Goal: Task Accomplishment & Management: Manage account settings

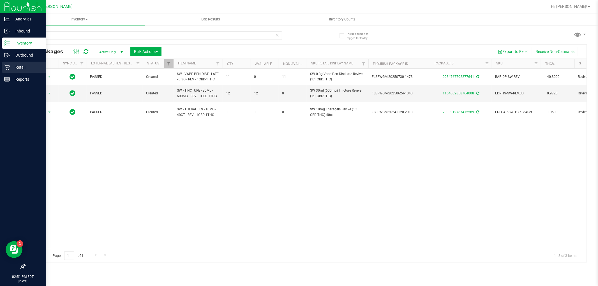
click at [13, 69] on p "Retail" at bounding box center [27, 67] width 34 height 7
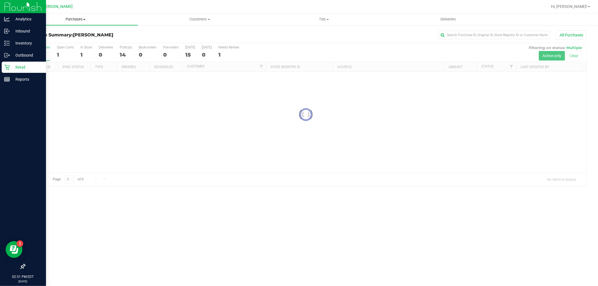
click at [74, 21] on span "Purchases" at bounding box center [75, 19] width 124 height 5
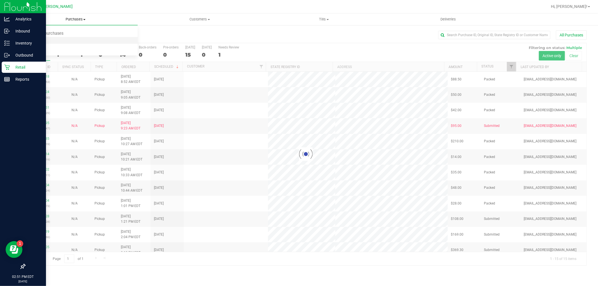
click at [64, 39] on li "Fulfillment" at bounding box center [75, 40] width 124 height 7
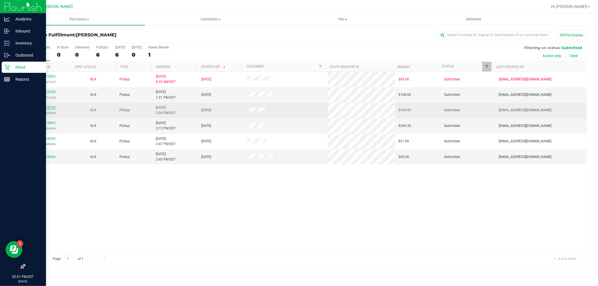
click at [48, 109] on link "12015719" at bounding box center [48, 108] width 16 height 4
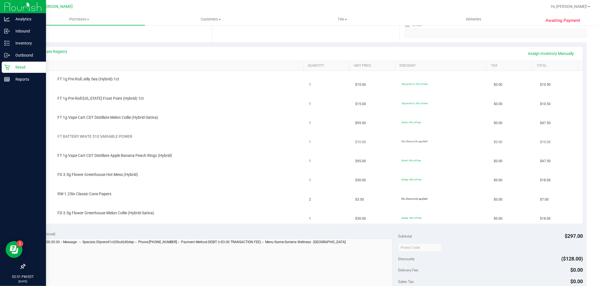
scroll to position [93, 0]
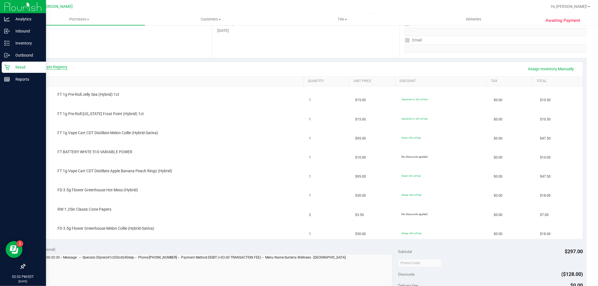
click at [56, 66] on link "View State Registry" at bounding box center [51, 67] width 34 height 6
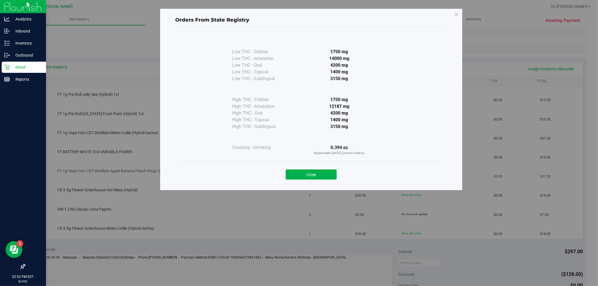
click at [313, 171] on button "Close" at bounding box center [311, 175] width 51 height 10
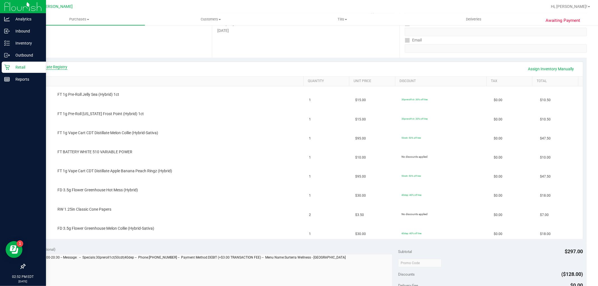
click at [56, 66] on link "View State Registry" at bounding box center [51, 67] width 34 height 6
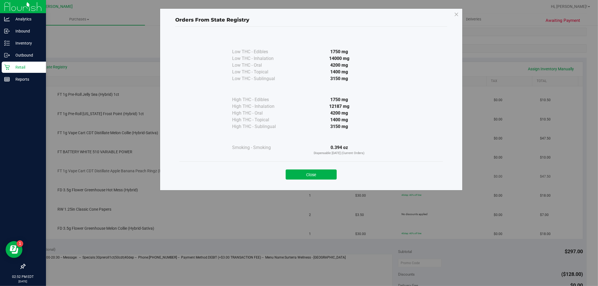
click at [292, 173] on button "Close" at bounding box center [311, 175] width 51 height 10
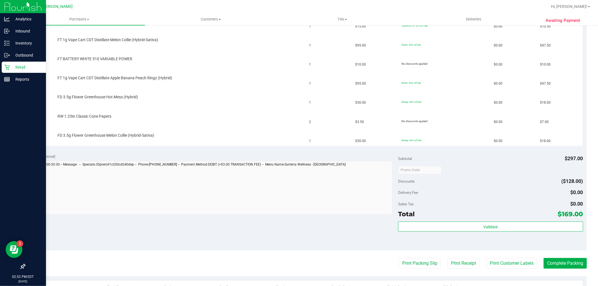
scroll to position [187, 0]
click at [416, 260] on button "Print Packing Slip" at bounding box center [420, 263] width 42 height 11
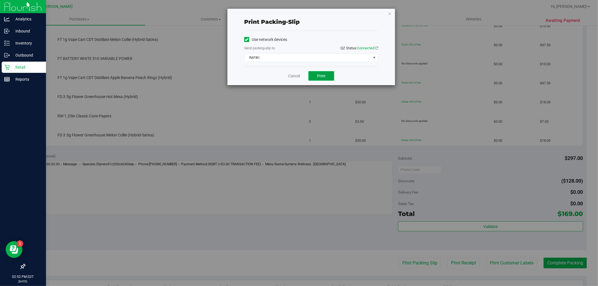
click at [323, 76] on span "Print" at bounding box center [321, 76] width 8 height 4
drag, startPoint x: 289, startPoint y: 71, endPoint x: 294, endPoint y: 80, distance: 10.2
click at [289, 73] on div "Cancel Print" at bounding box center [311, 75] width 134 height 19
click at [294, 80] on div "Cancel Print" at bounding box center [311, 75] width 134 height 19
drag, startPoint x: 295, startPoint y: 75, endPoint x: 325, endPoint y: 77, distance: 29.8
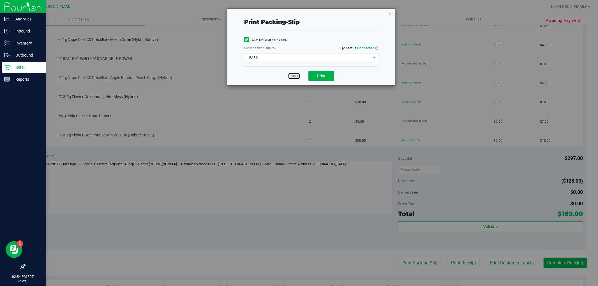
click at [295, 75] on link "Cancel" at bounding box center [294, 76] width 12 height 6
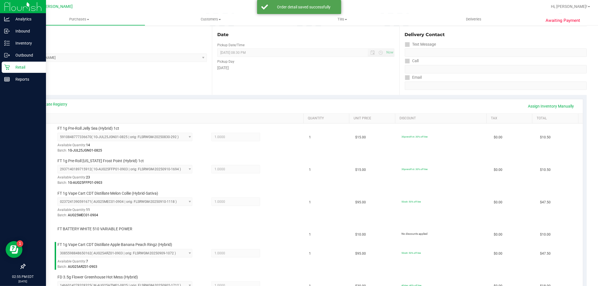
scroll to position [31, 0]
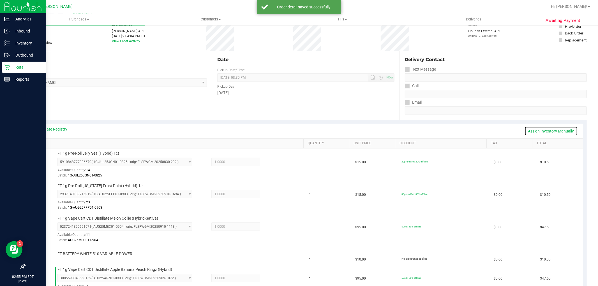
click at [551, 130] on link "Assign Inventory Manually" at bounding box center [550, 131] width 53 height 10
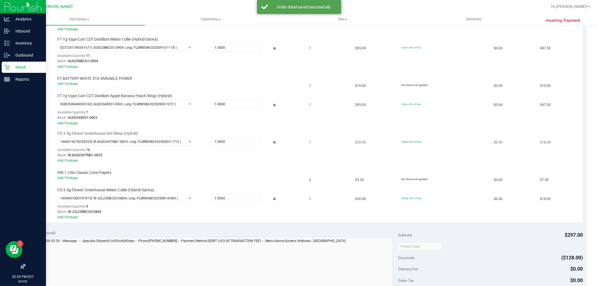
scroll to position [218, 0]
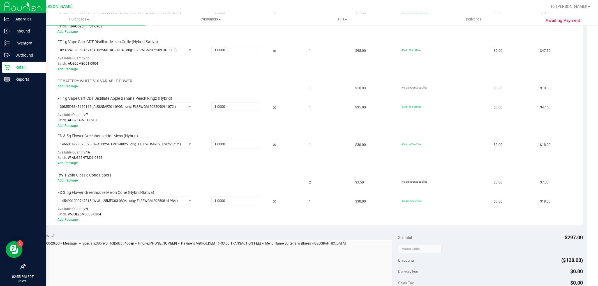
click at [70, 86] on link "Add Package" at bounding box center [67, 86] width 20 height 4
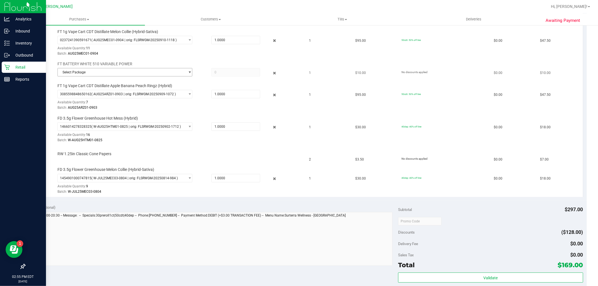
click at [168, 76] on span "Select Package" at bounding box center [121, 72] width 127 height 8
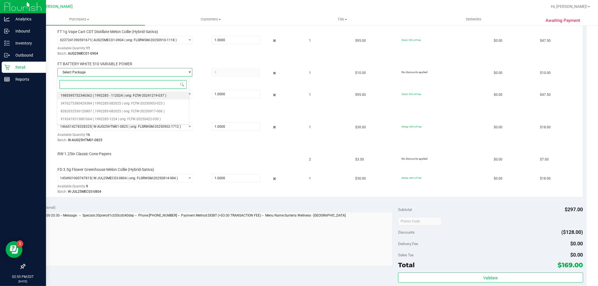
click at [163, 98] on li "1985595752346562 ( 1992285 - 112024 | orig: FLTW-20241219-037 )" at bounding box center [123, 96] width 132 height 8
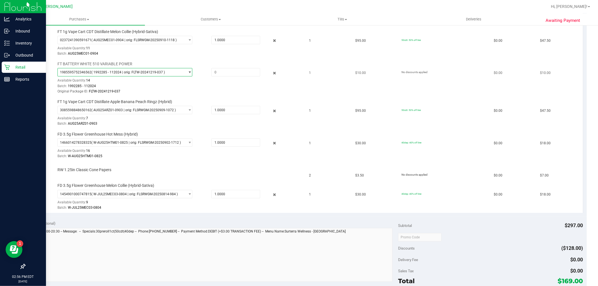
click at [299, 85] on td "FT BATTERY WHITE 510 VARIABLE POWER 1985595752346562 ( 1992285 - 112024 | orig:…" at bounding box center [167, 78] width 277 height 38
click at [242, 73] on span at bounding box center [235, 72] width 49 height 8
type input "1"
type input "1.0000"
click at [241, 83] on div "1985595752346562 ( 1992285 - 112024 | orig: FLTW-20241219-037 ) 198559575234656…" at bounding box center [178, 81] width 243 height 26
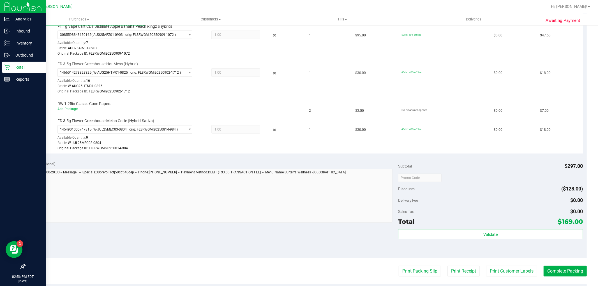
scroll to position [311, 0]
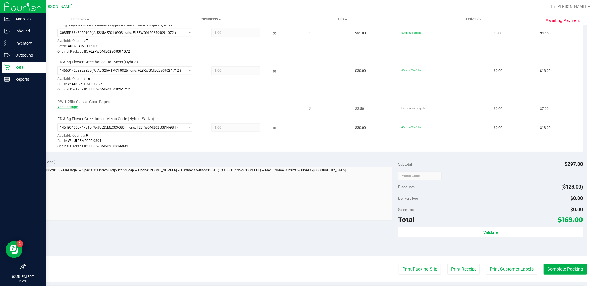
click at [68, 107] on link "Add Package" at bounding box center [67, 107] width 20 height 4
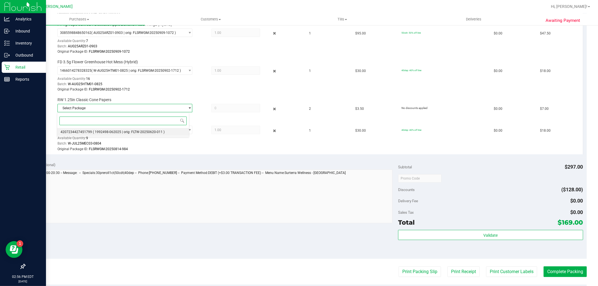
click at [83, 134] on span "4207234427451799" at bounding box center [76, 132] width 31 height 4
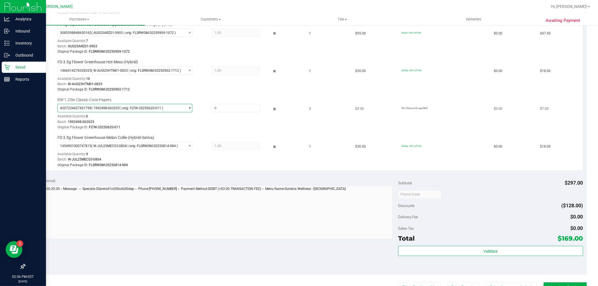
click at [138, 120] on div "Batch: 1992498-062025" at bounding box center [178, 121] width 243 height 5
click at [248, 108] on span at bounding box center [235, 108] width 49 height 8
type input "1"
type input "1.0000"
click at [248, 124] on div "Batch: 1992498-062025" at bounding box center [178, 121] width 243 height 5
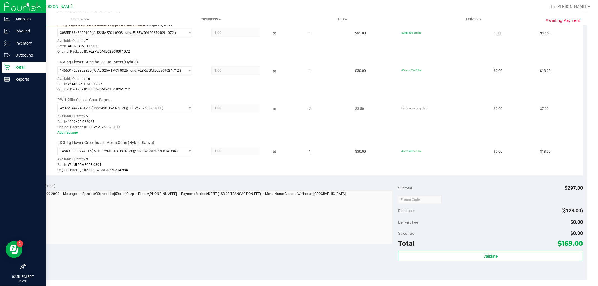
click at [62, 133] on link "Add Package" at bounding box center [67, 133] width 20 height 4
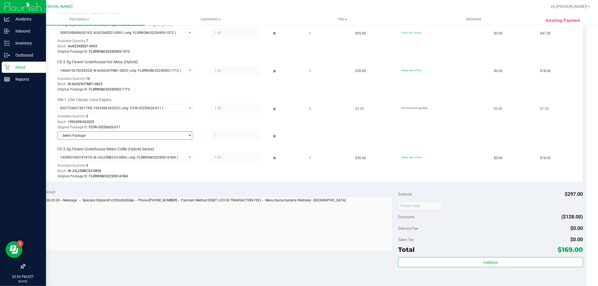
click at [171, 137] on span "Select Package" at bounding box center [121, 136] width 127 height 8
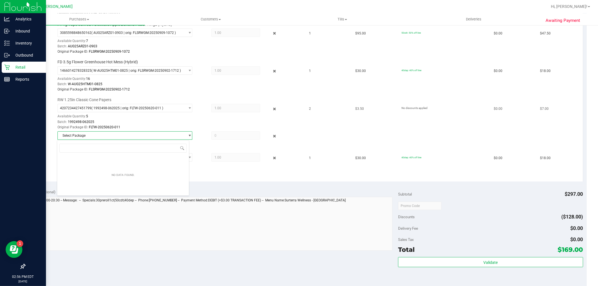
click at [248, 136] on span at bounding box center [235, 135] width 49 height 8
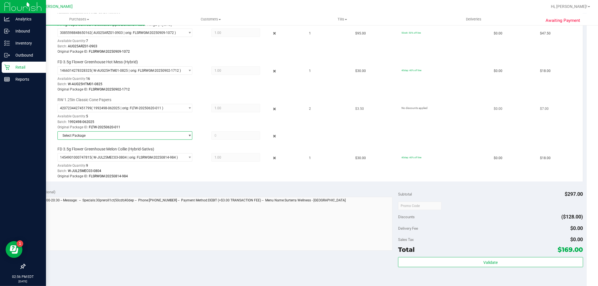
click at [151, 138] on span "Select Package" at bounding box center [121, 136] width 127 height 8
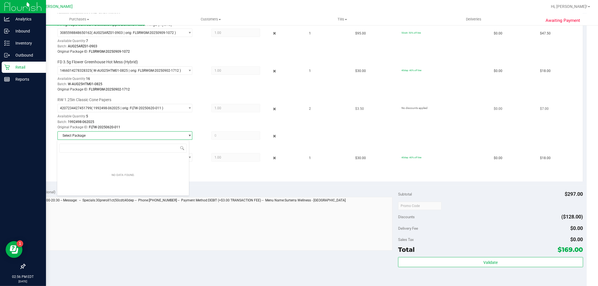
click at [185, 135] on span "select" at bounding box center [188, 136] width 7 height 8
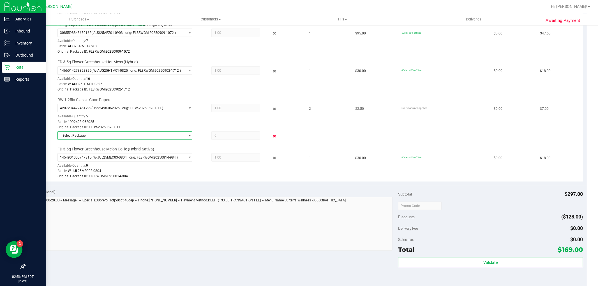
click at [271, 138] on icon at bounding box center [274, 136] width 6 height 6
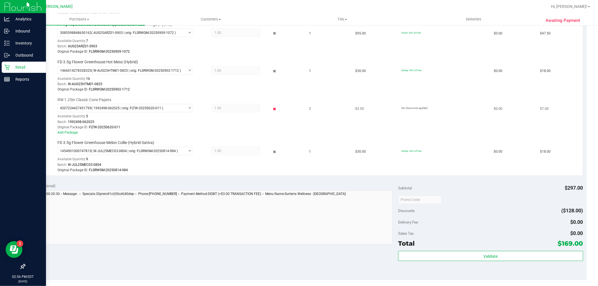
click at [271, 109] on icon at bounding box center [274, 109] width 6 height 6
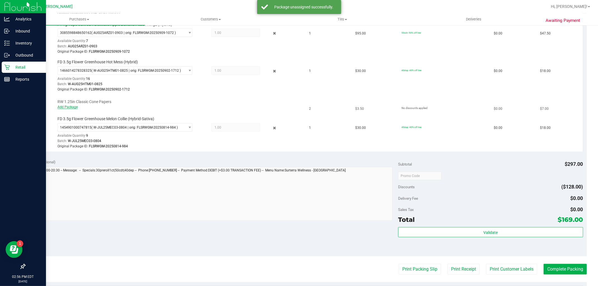
click at [71, 107] on link "Add Package" at bounding box center [67, 107] width 20 height 4
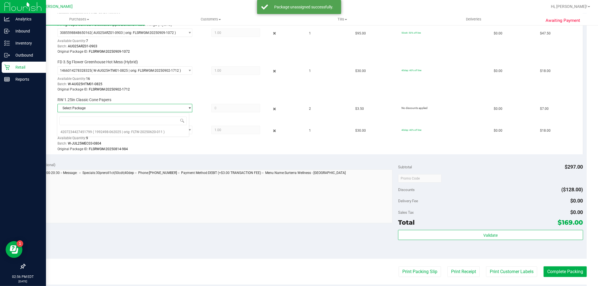
click at [151, 109] on span "Select Package" at bounding box center [121, 108] width 127 height 8
click at [152, 109] on span "Select Package" at bounding box center [121, 108] width 127 height 8
click at [143, 130] on li "4207234427451799 ( 1992498-062025 | orig: FLTW-20250620-011 )" at bounding box center [123, 132] width 132 height 8
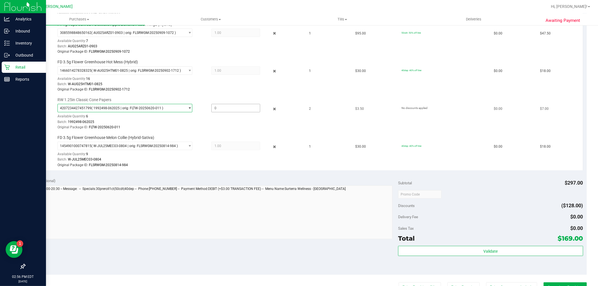
click at [241, 107] on span at bounding box center [235, 108] width 49 height 8
type input "2"
type input "2.0000"
click at [245, 132] on td "RW 1.25in Classic Cone Papers 4207234427451799 ( 1992498-062025 | orig: FLTW-20…" at bounding box center [167, 114] width 277 height 38
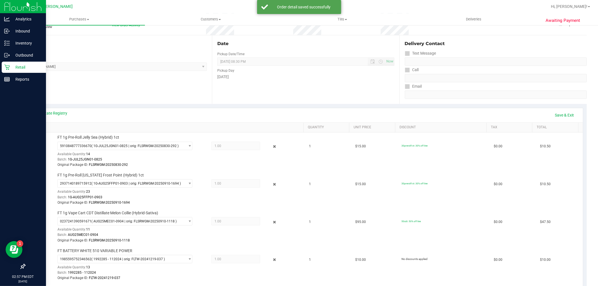
scroll to position [0, 0]
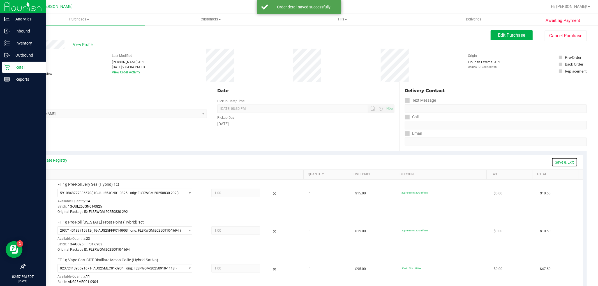
click at [557, 161] on link "Save & Exit" at bounding box center [564, 163] width 26 height 10
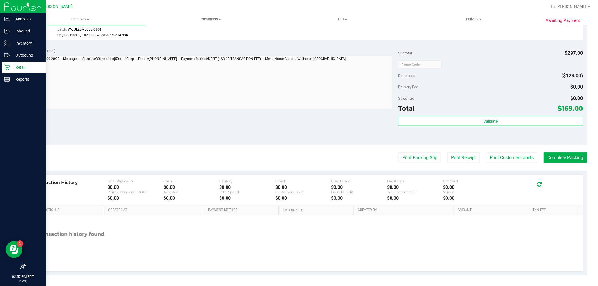
scroll to position [443, 0]
click at [490, 114] on div "Subtotal $297.00 Discounts ($128.00) Delivery Fee $0.00 Sales Tax $0.00 Total $…" at bounding box center [490, 93] width 185 height 93
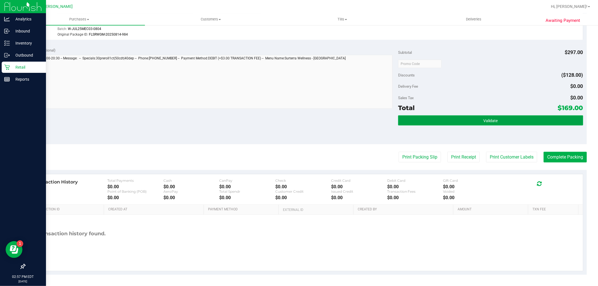
click at [485, 124] on button "Validate" at bounding box center [490, 120] width 185 height 10
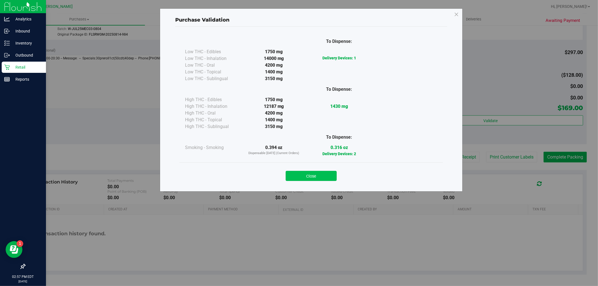
click at [304, 178] on button "Close" at bounding box center [311, 176] width 51 height 10
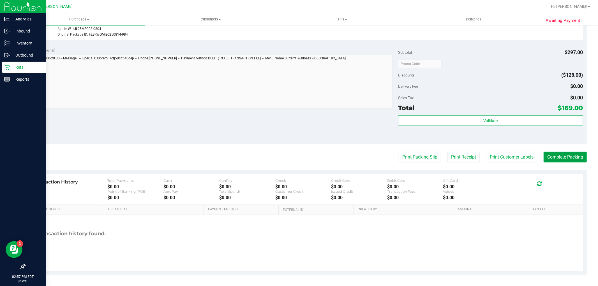
click at [571, 156] on button "Complete Packing" at bounding box center [565, 157] width 43 height 11
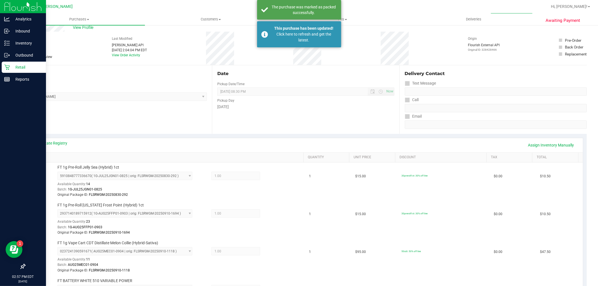
scroll to position [0, 0]
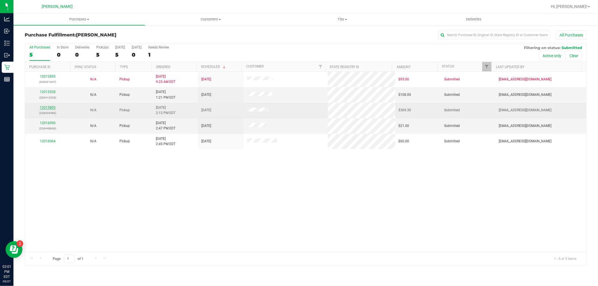
click at [52, 108] on link "12015805" at bounding box center [48, 108] width 16 height 4
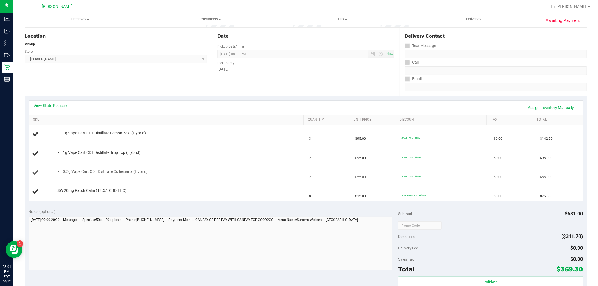
scroll to position [93, 0]
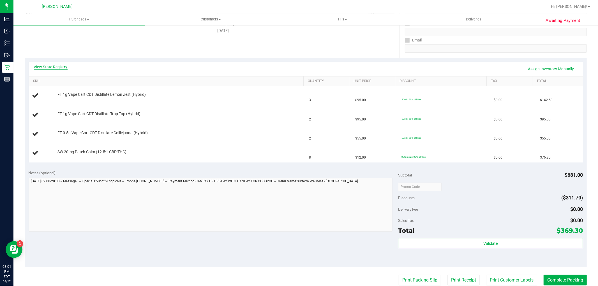
click at [62, 68] on link "View State Registry" at bounding box center [51, 67] width 34 height 6
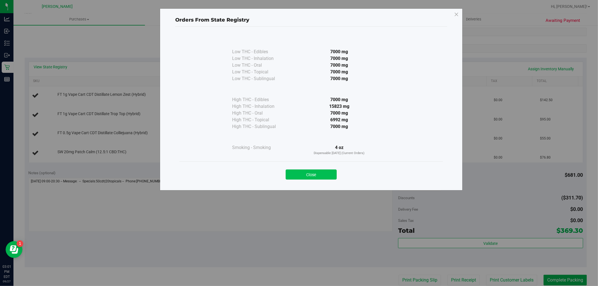
click at [317, 171] on button "Close" at bounding box center [311, 175] width 51 height 10
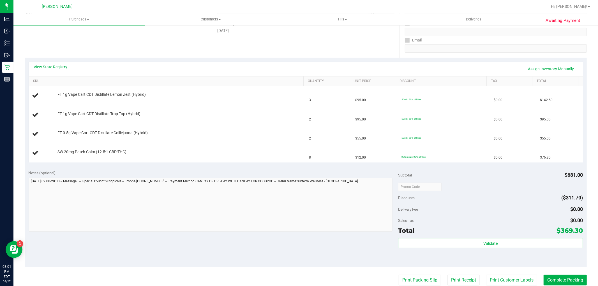
scroll to position [217, 0]
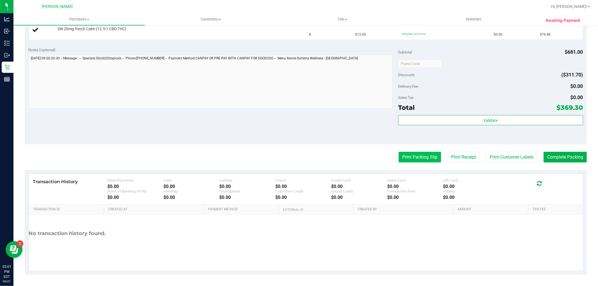
click at [406, 160] on button "Print Packing Slip" at bounding box center [420, 157] width 42 height 11
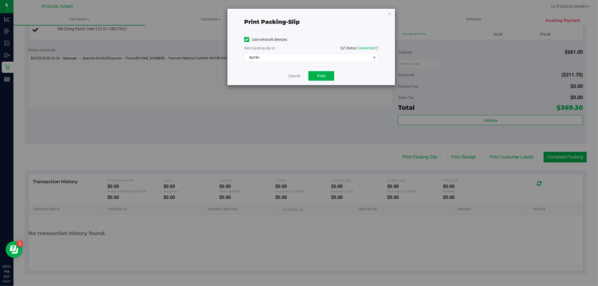
click at [324, 81] on div "Cancel Print" at bounding box center [311, 75] width 134 height 19
click at [323, 77] on span "Print" at bounding box center [321, 76] width 8 height 4
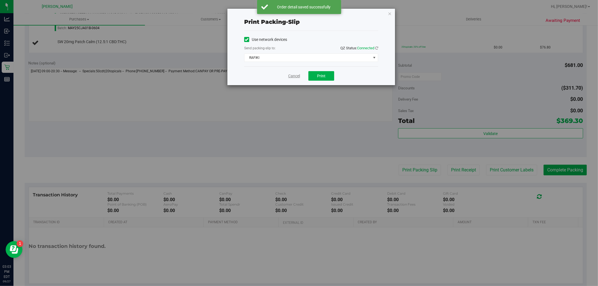
click at [289, 74] on link "Cancel" at bounding box center [294, 76] width 12 height 6
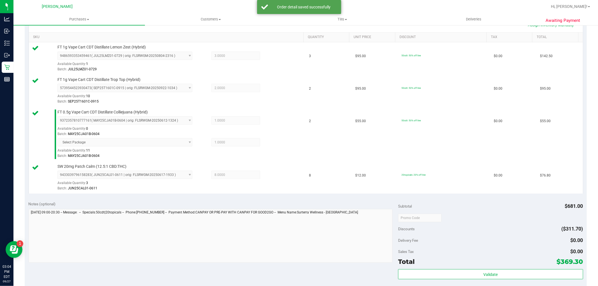
scroll to position [186, 0]
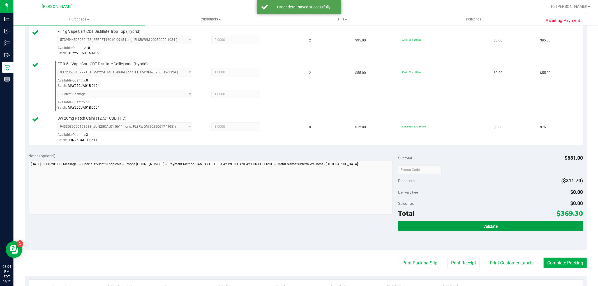
click at [462, 228] on button "Validate" at bounding box center [490, 226] width 185 height 10
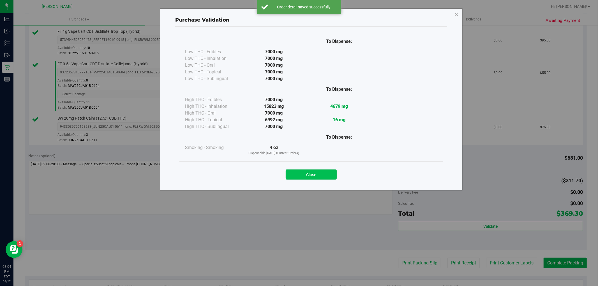
click at [330, 175] on button "Close" at bounding box center [311, 175] width 51 height 10
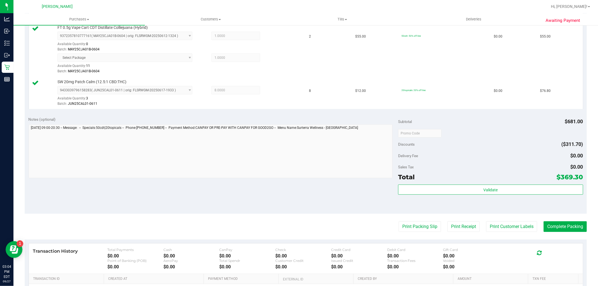
scroll to position [292, 0]
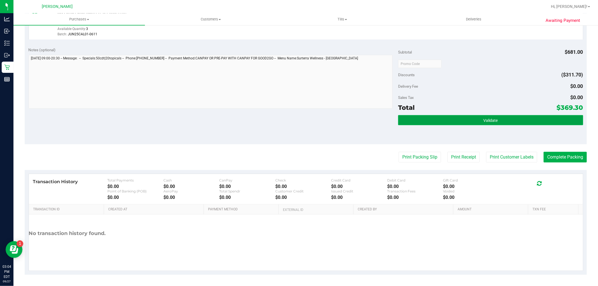
click at [482, 123] on button "Validate" at bounding box center [490, 120] width 185 height 10
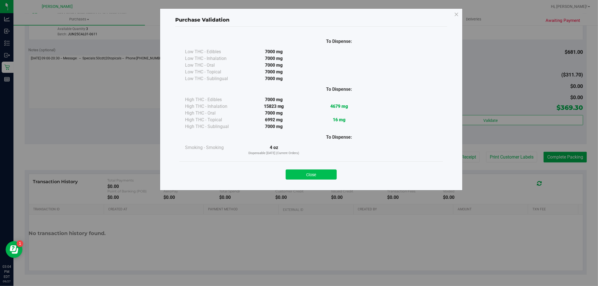
click at [315, 178] on button "Close" at bounding box center [311, 175] width 51 height 10
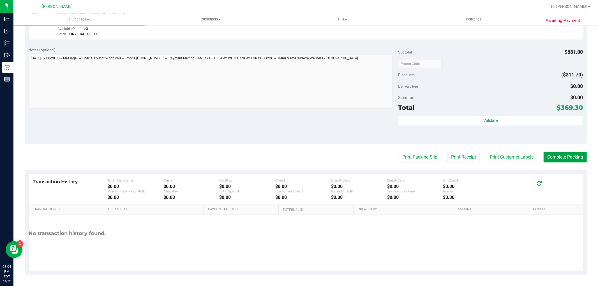
click at [568, 158] on button "Complete Packing" at bounding box center [565, 157] width 43 height 11
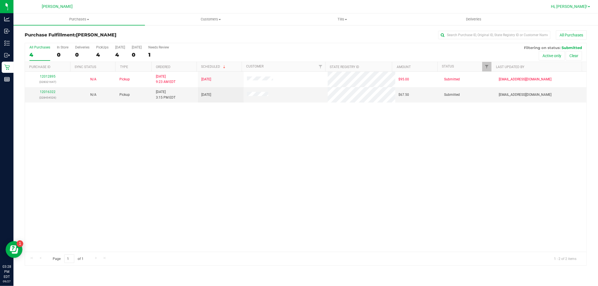
click at [581, 7] on span "Hi, [PERSON_NAME]!" at bounding box center [569, 6] width 36 height 4
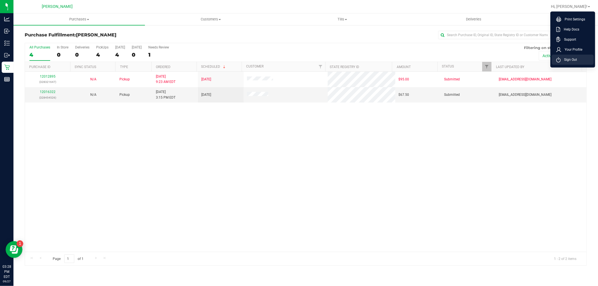
click at [570, 58] on span "Sign Out" at bounding box center [569, 60] width 16 height 6
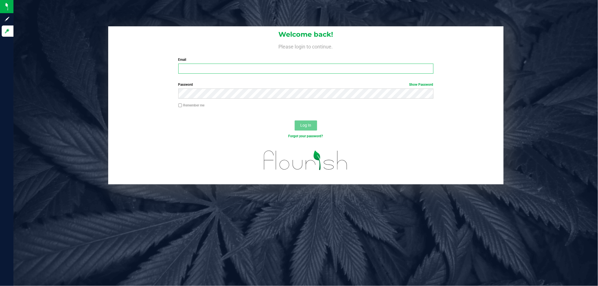
click at [256, 69] on input "Email" at bounding box center [305, 69] width 255 height 10
click at [256, 69] on input "[EMAIL_ADDRESS][DOMAIN_NAME]" at bounding box center [305, 69] width 255 height 10
type input "[EMAIL_ADDRESS][DOMAIN_NAME]"
click at [295, 121] on button "Log In" at bounding box center [306, 126] width 22 height 10
